Goal: Task Accomplishment & Management: Complete application form

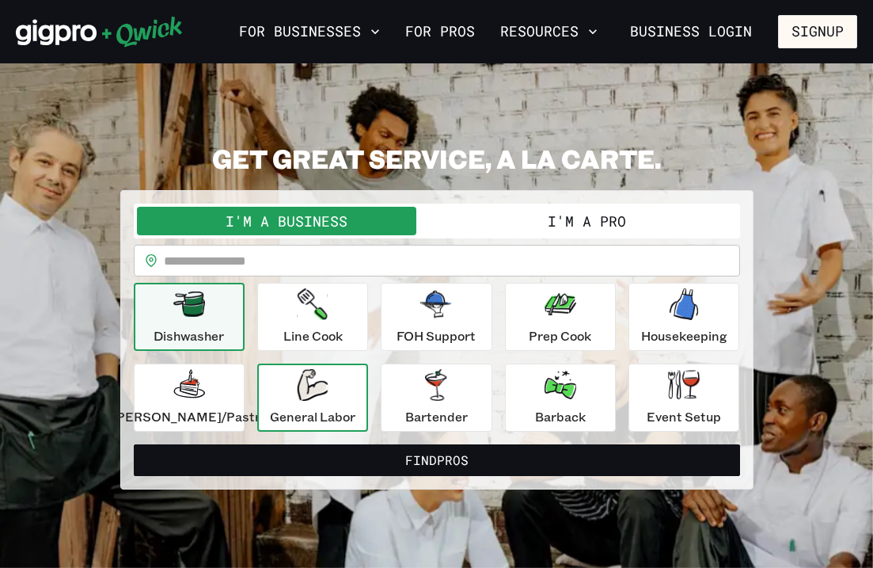
click at [329, 408] on p "General Labor" at bounding box center [313, 416] width 86 height 19
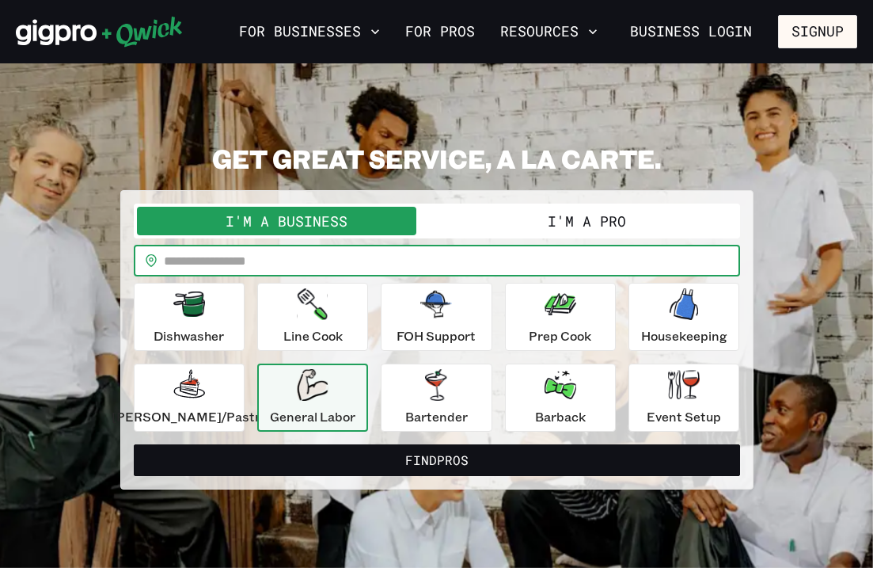
click at [304, 268] on input "text" at bounding box center [452, 261] width 576 height 32
click at [610, 215] on button "I'm a Pro" at bounding box center [587, 221] width 300 height 29
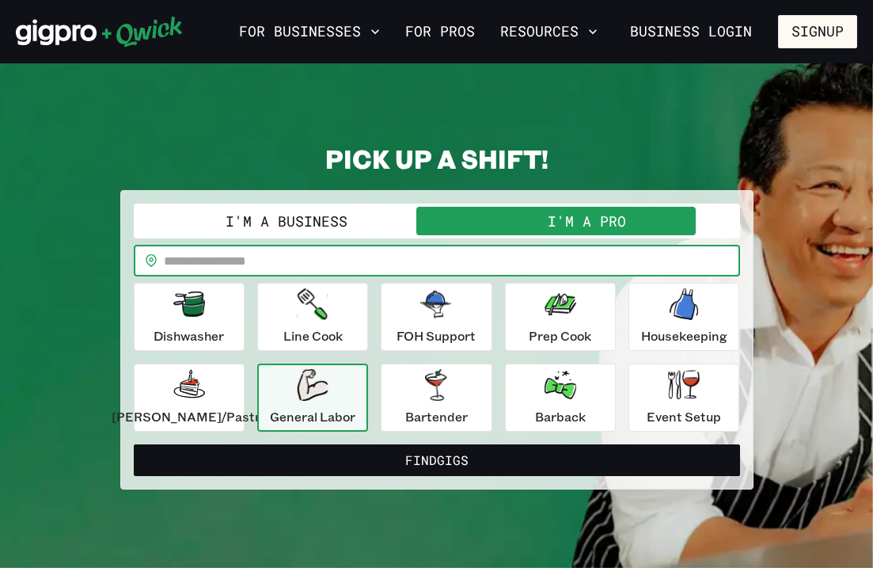
click at [320, 259] on input "text" at bounding box center [452, 261] width 576 height 32
type input "*****"
click at [832, 262] on div "**********" at bounding box center [437, 316] width 842 height 347
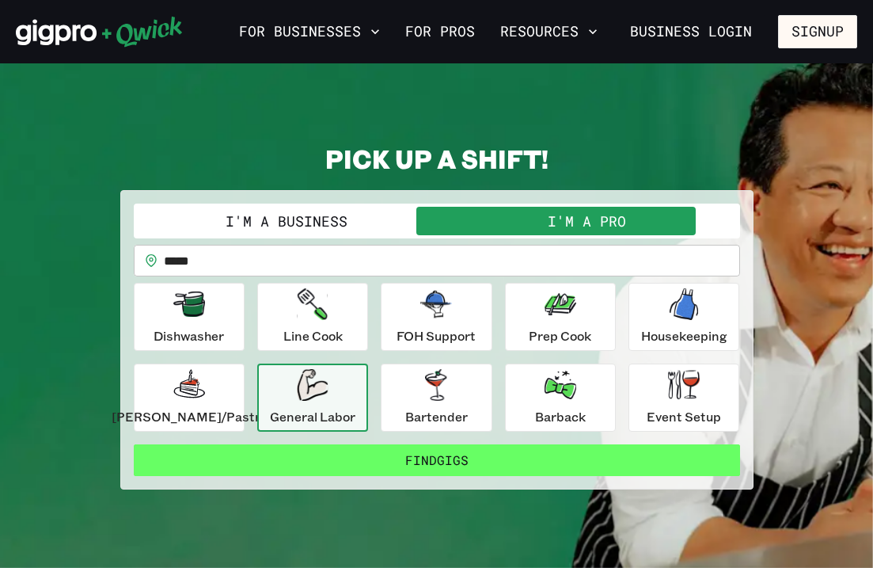
click at [477, 455] on button "Find Gigs" at bounding box center [437, 460] width 607 height 32
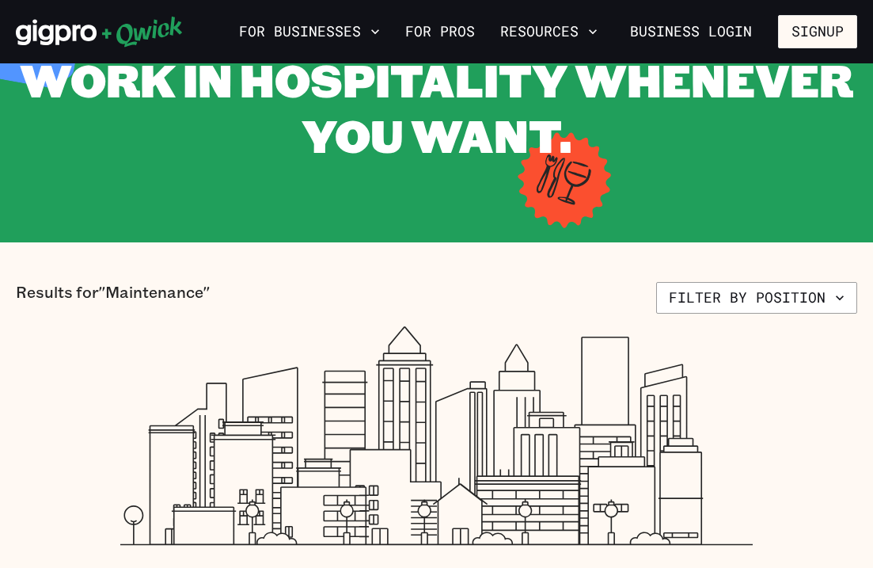
scroll to position [57, 0]
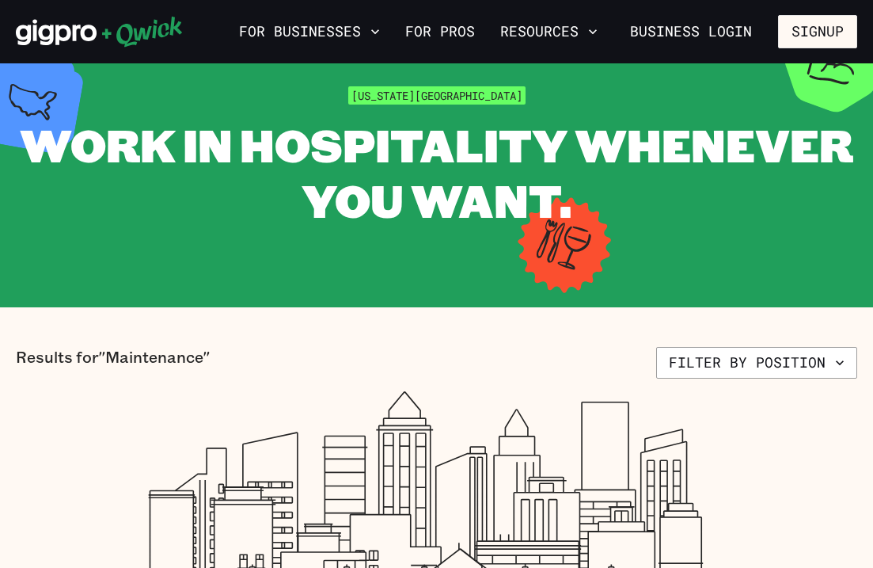
click at [108, 43] on icon at bounding box center [99, 32] width 167 height 32
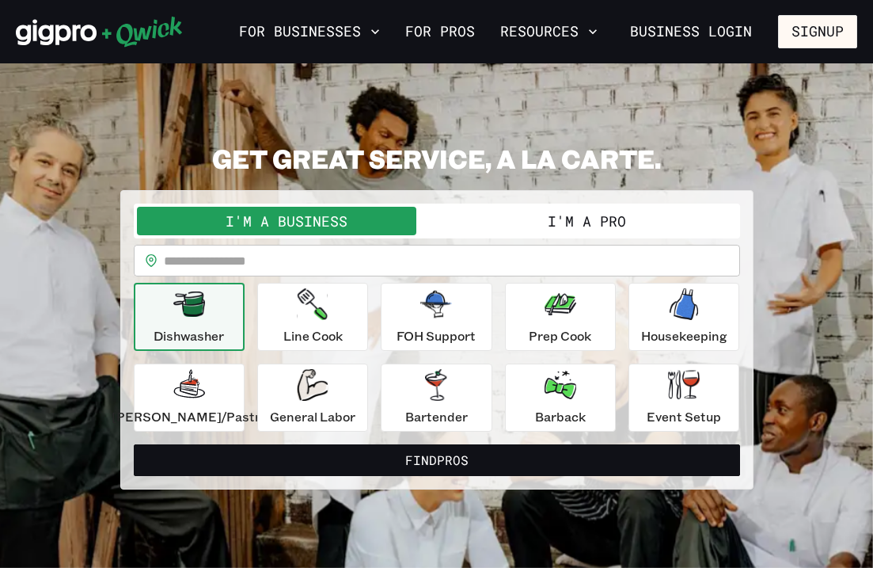
click at [534, 235] on div "I'm a Business I'm a Pro" at bounding box center [437, 221] width 607 height 35
click at [534, 223] on button "I'm a Pro" at bounding box center [587, 221] width 300 height 29
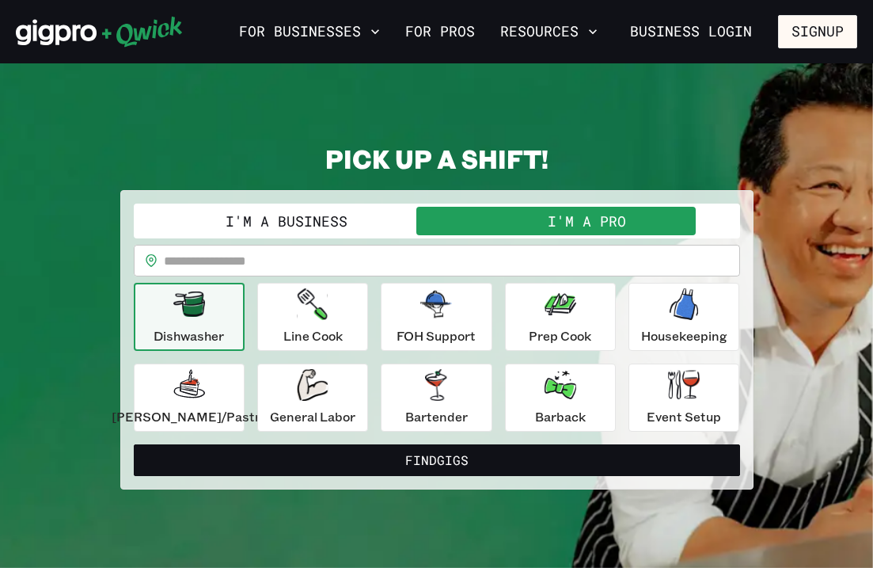
click at [184, 317] on div "Dishwasher" at bounding box center [189, 316] width 70 height 57
click at [381, 310] on div "Dishwasher Line Cook FOH Support Prep Cook Housekeeping [PERSON_NAME]/Pastry Ge…" at bounding box center [437, 357] width 607 height 149
click at [343, 313] on div "Line Cook" at bounding box center [312, 316] width 59 height 57
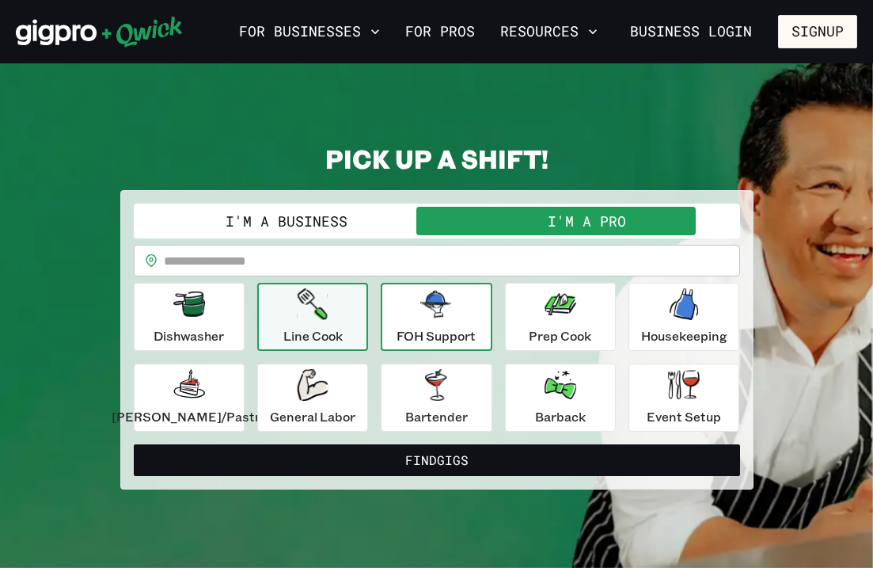
click at [472, 313] on div "FOH Support" at bounding box center [436, 316] width 79 height 57
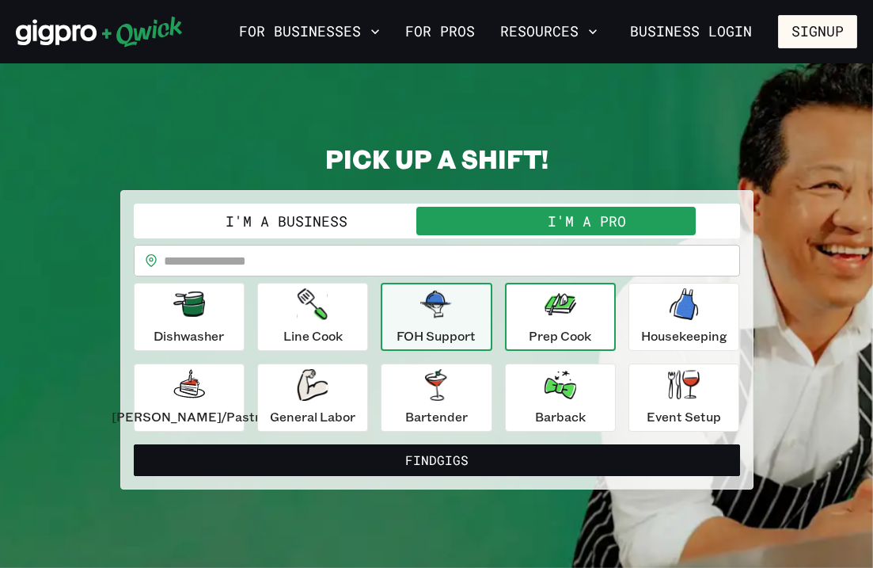
click at [531, 315] on div "Prep Cook" at bounding box center [560, 316] width 63 height 57
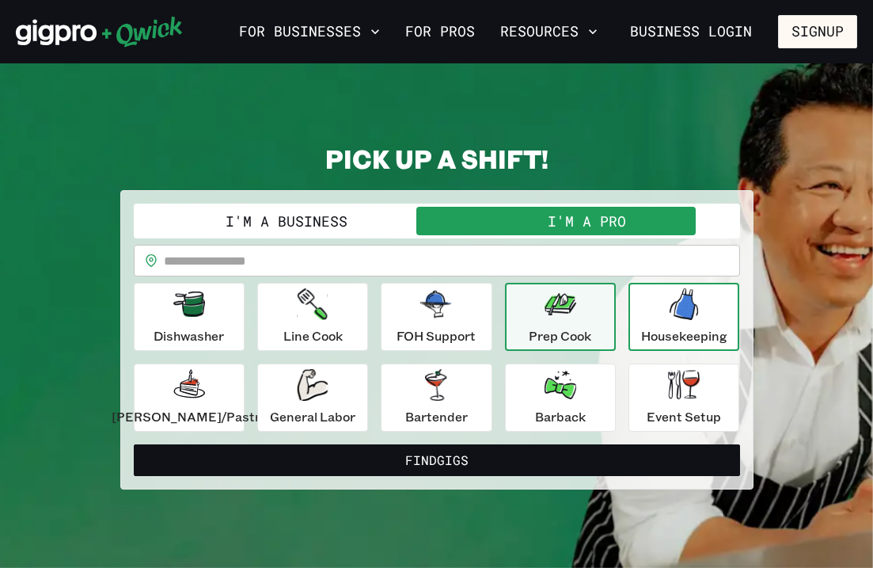
click at [674, 318] on icon "button" at bounding box center [684, 304] width 29 height 32
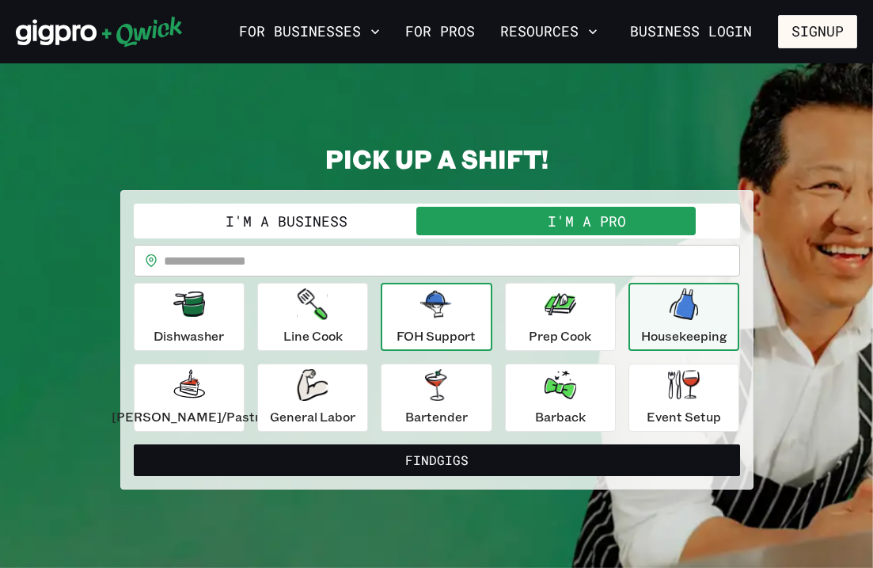
click at [448, 326] on p "FOH Support" at bounding box center [436, 335] width 79 height 19
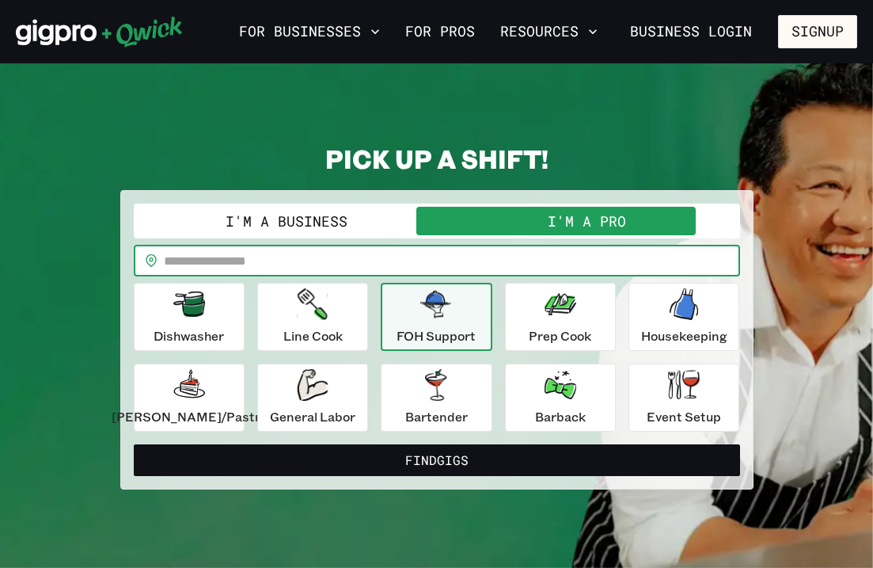
click at [406, 258] on input "text" at bounding box center [452, 261] width 576 height 32
type input "*****"
click at [805, 281] on div "**********" at bounding box center [437, 316] width 842 height 347
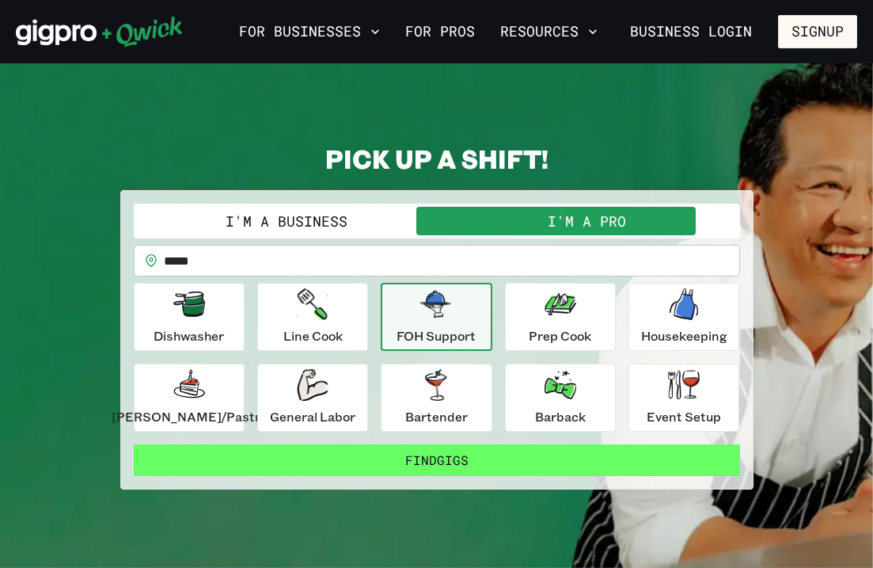
click at [519, 454] on button "Find Gigs" at bounding box center [437, 460] width 607 height 32
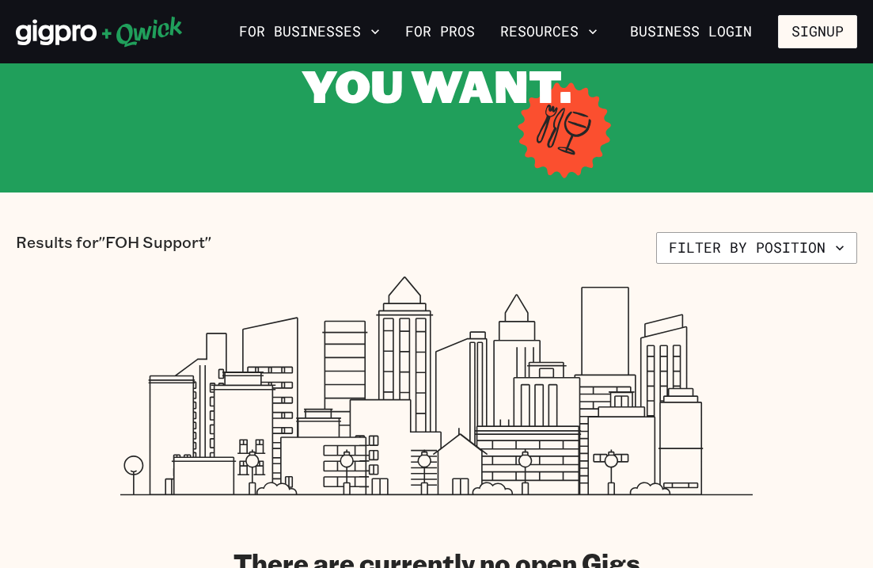
scroll to position [18, 0]
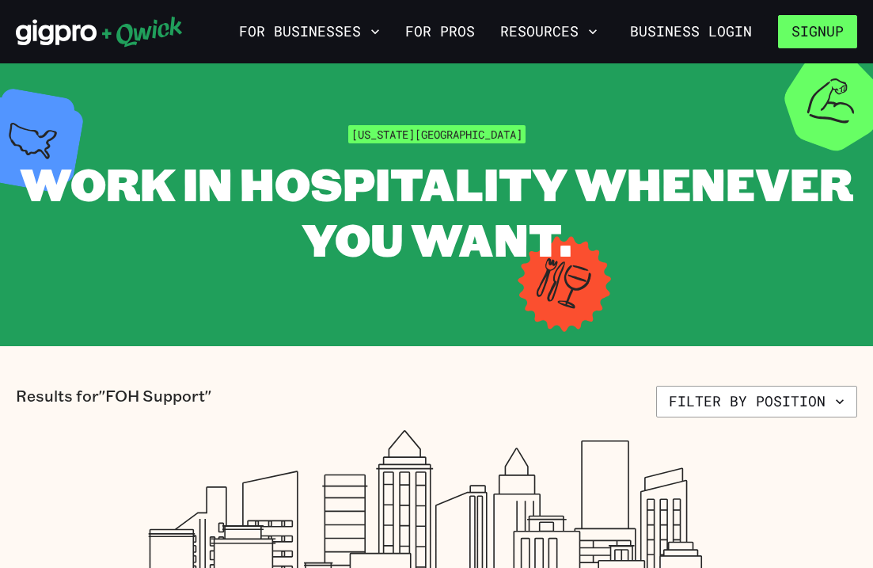
click at [819, 39] on button "Signup" at bounding box center [817, 31] width 79 height 33
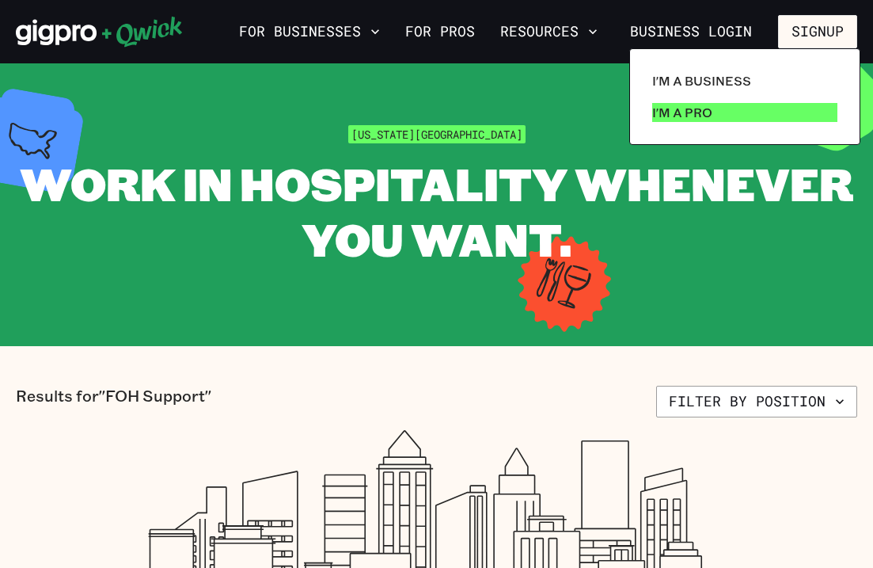
click at [679, 118] on p "I'm a Pro" at bounding box center [682, 112] width 60 height 19
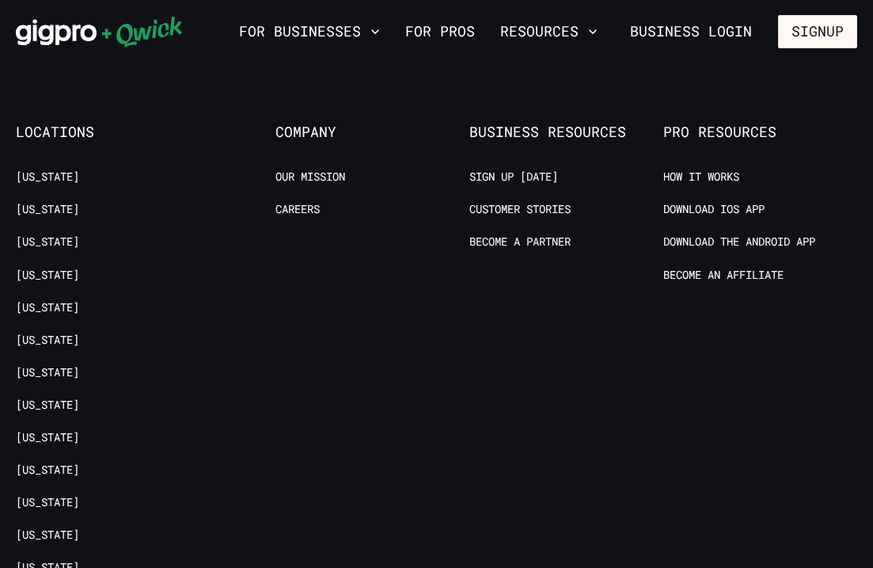
scroll to position [2893, 0]
click at [704, 278] on link "Become an Affiliate" at bounding box center [724, 275] width 120 height 15
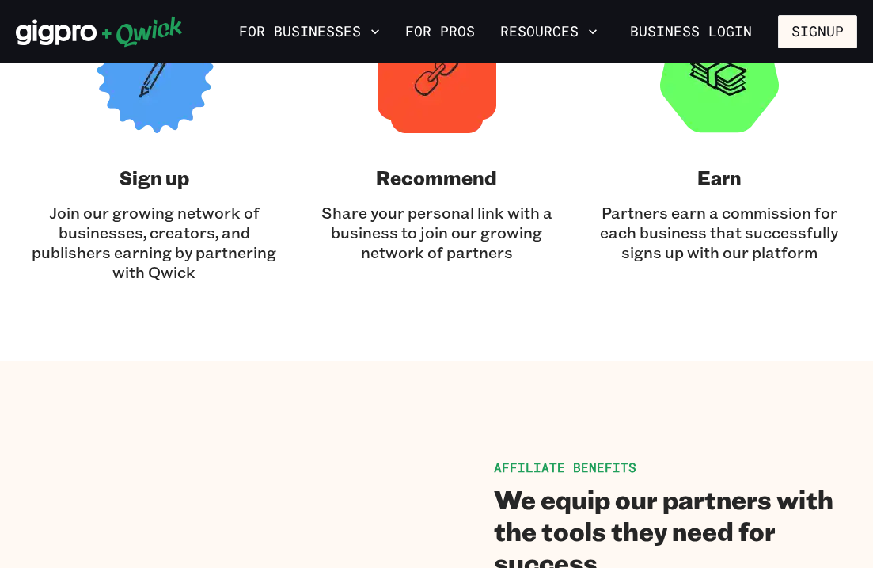
scroll to position [632, 0]
